Goal: Task Accomplishment & Management: Manage account settings

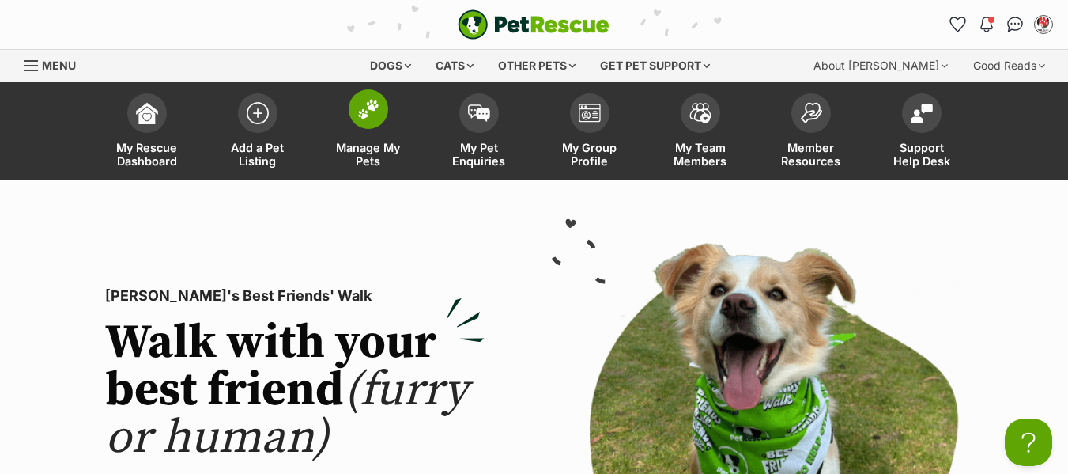
click at [363, 154] on span "Manage My Pets" at bounding box center [368, 154] width 71 height 27
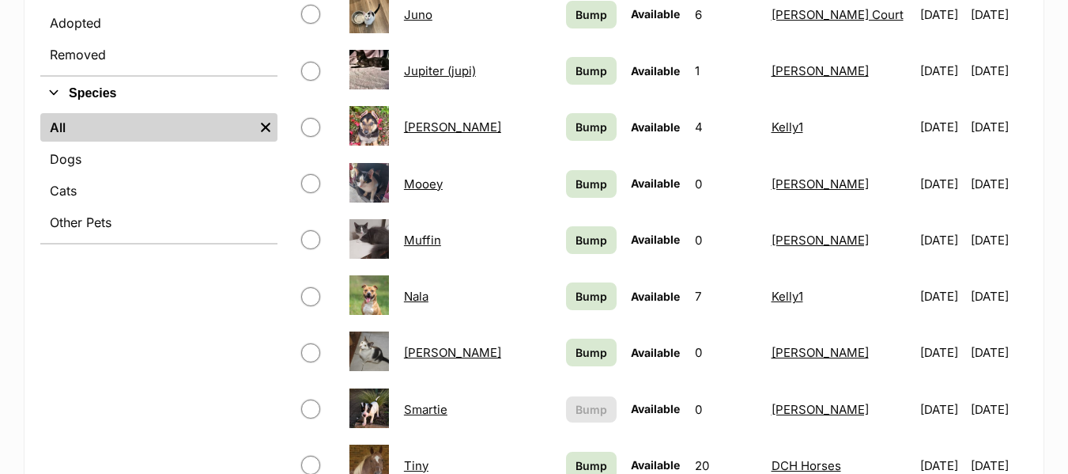
scroll to position [712, 0]
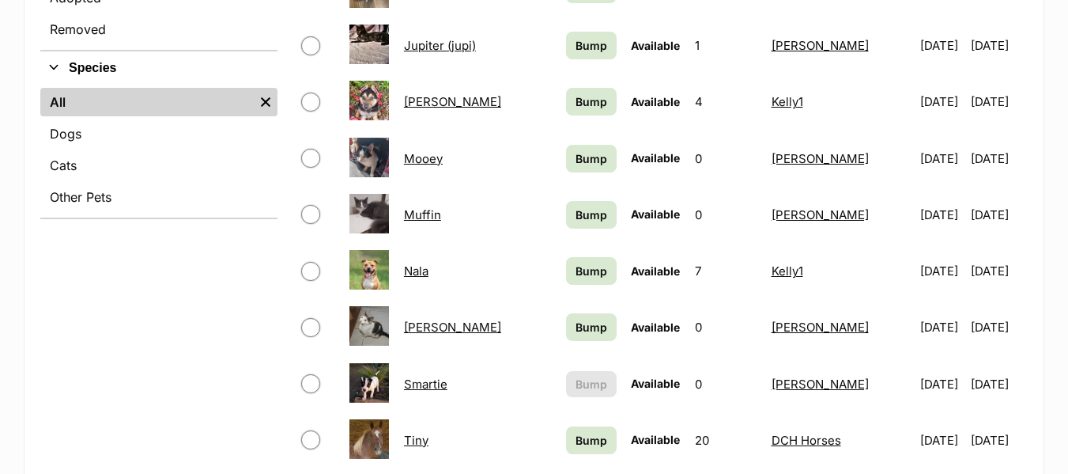
click at [440, 384] on link "Smartie" at bounding box center [425, 383] width 43 height 15
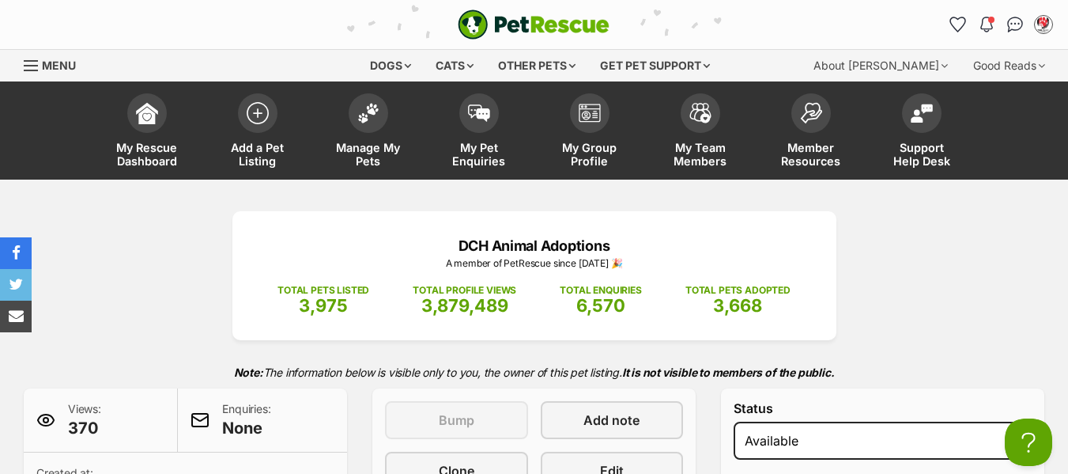
click at [34, 62] on div "Menu" at bounding box center [32, 65] width 16 height 13
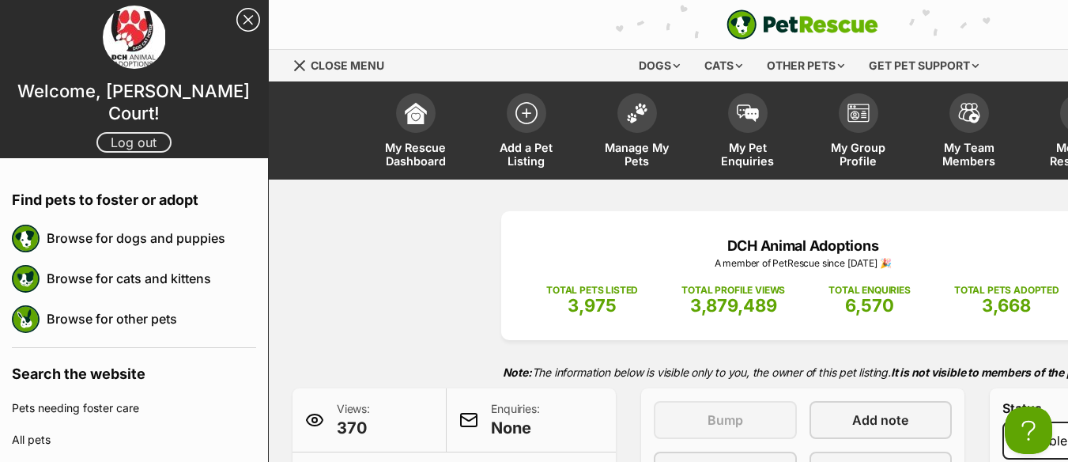
click at [119, 138] on link "Log out" at bounding box center [133, 142] width 75 height 21
